Goal: Communication & Community: Answer question/provide support

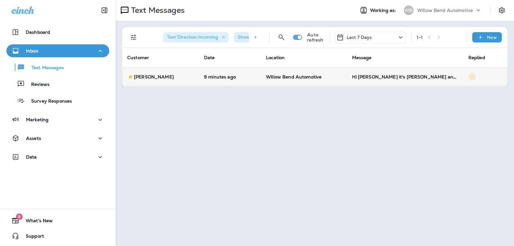
click at [384, 78] on div "Hi [PERSON_NAME] it's [PERSON_NAME] any word on my truck" at bounding box center [405, 76] width 106 height 5
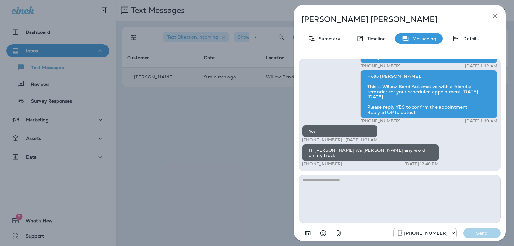
click at [343, 181] on textarea at bounding box center [400, 198] width 202 height 48
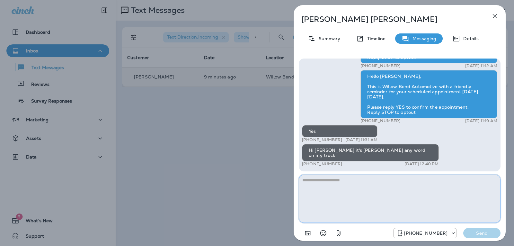
click at [357, 184] on textarea at bounding box center [400, 198] width 202 height 48
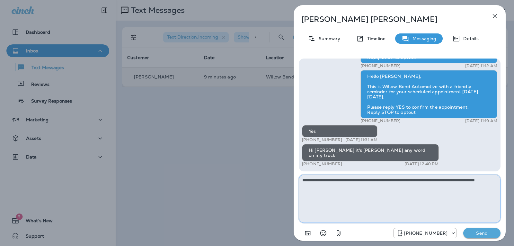
type textarea "**********"
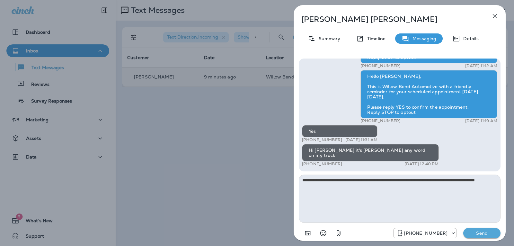
click at [482, 227] on div "[PHONE_NUMBER] Send" at bounding box center [400, 230] width 202 height 17
click at [483, 235] on p "Send" at bounding box center [481, 233] width 27 height 6
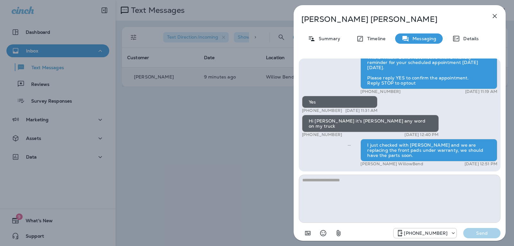
click at [496, 16] on icon "button" at bounding box center [494, 16] width 8 height 8
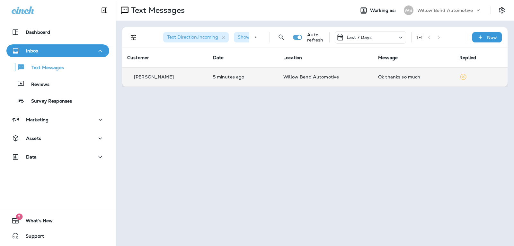
click at [375, 78] on td "Ok thanks so much" at bounding box center [413, 76] width 81 height 19
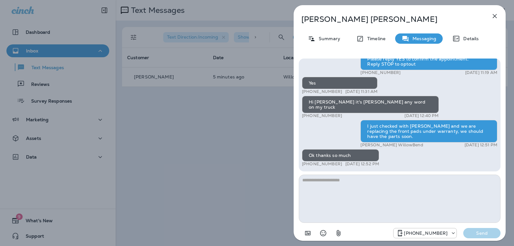
click at [336, 184] on textarea at bounding box center [400, 198] width 202 height 48
type textarea "*"
type textarea "**********"
click at [477, 231] on p "Send" at bounding box center [481, 233] width 27 height 6
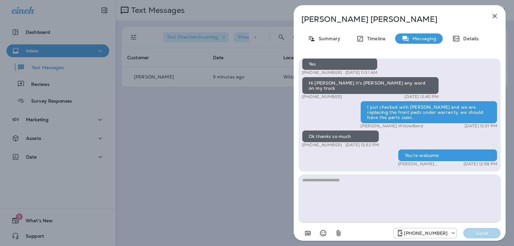
click at [495, 16] on icon "button" at bounding box center [494, 16] width 8 height 8
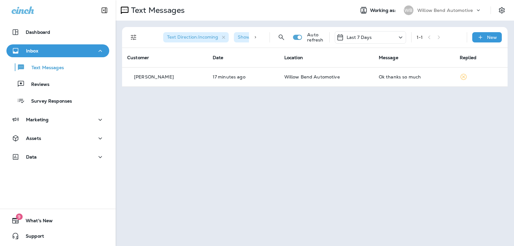
click at [369, 37] on p "Last 7 Days" at bounding box center [358, 37] width 25 height 5
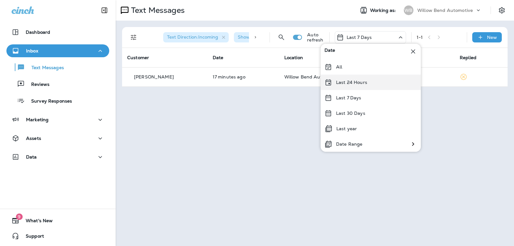
click at [360, 85] on p "Last 24 Hours" at bounding box center [351, 82] width 31 height 5
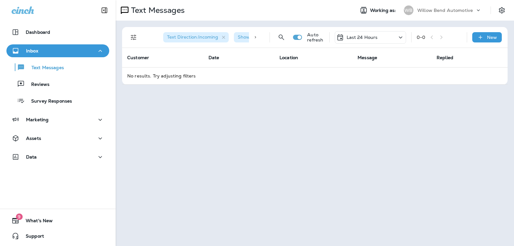
click at [379, 36] on div "Last 24 Hours" at bounding box center [369, 37] width 71 height 13
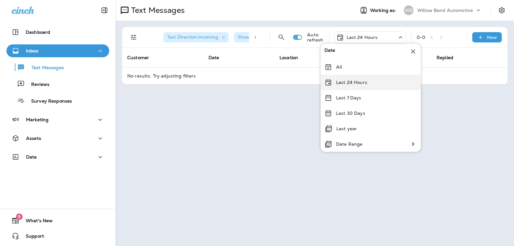
click at [371, 84] on div "Last 24 Hours" at bounding box center [370, 81] width 100 height 15
